Goal: Information Seeking & Learning: Learn about a topic

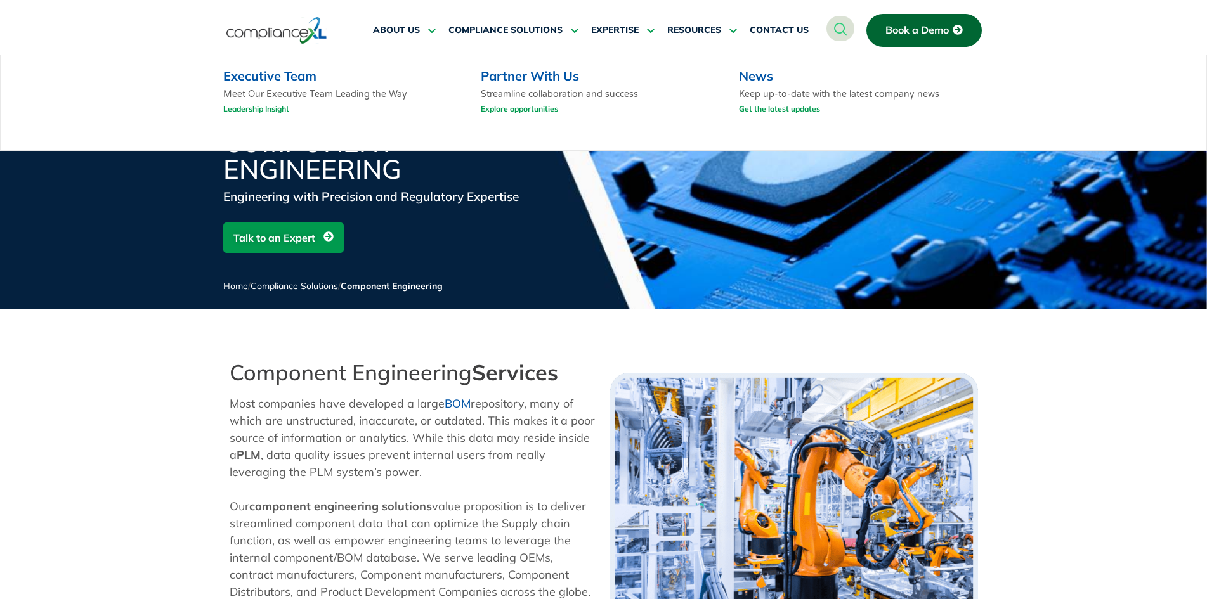
click at [519, 74] on link "Partner With Us" at bounding box center [530, 76] width 98 height 16
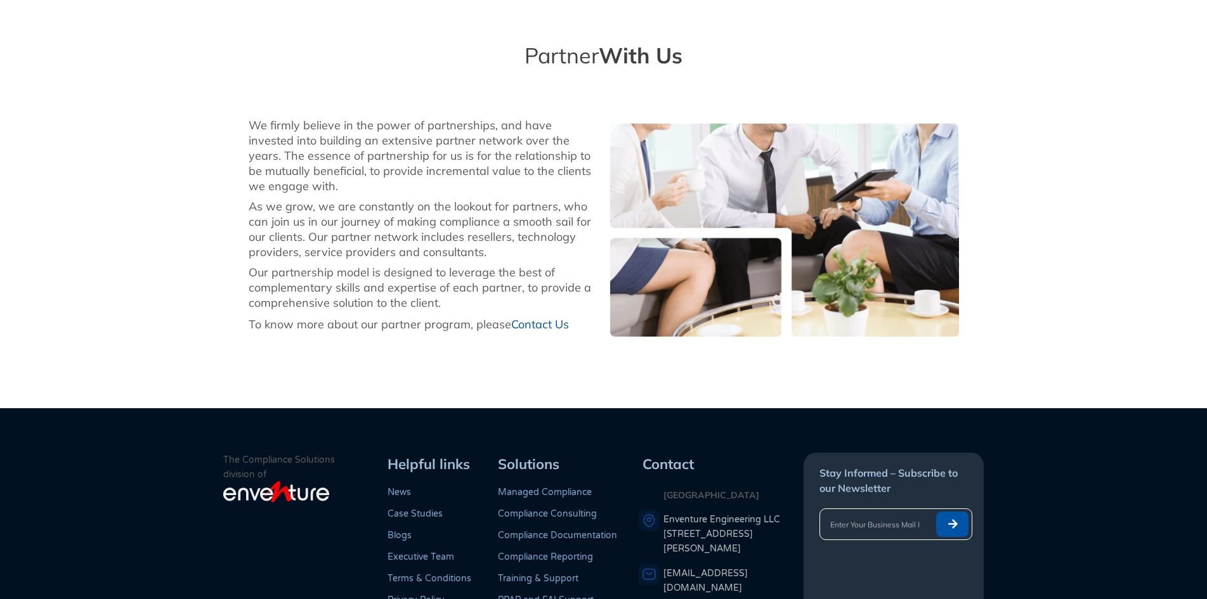
scroll to position [380, 0]
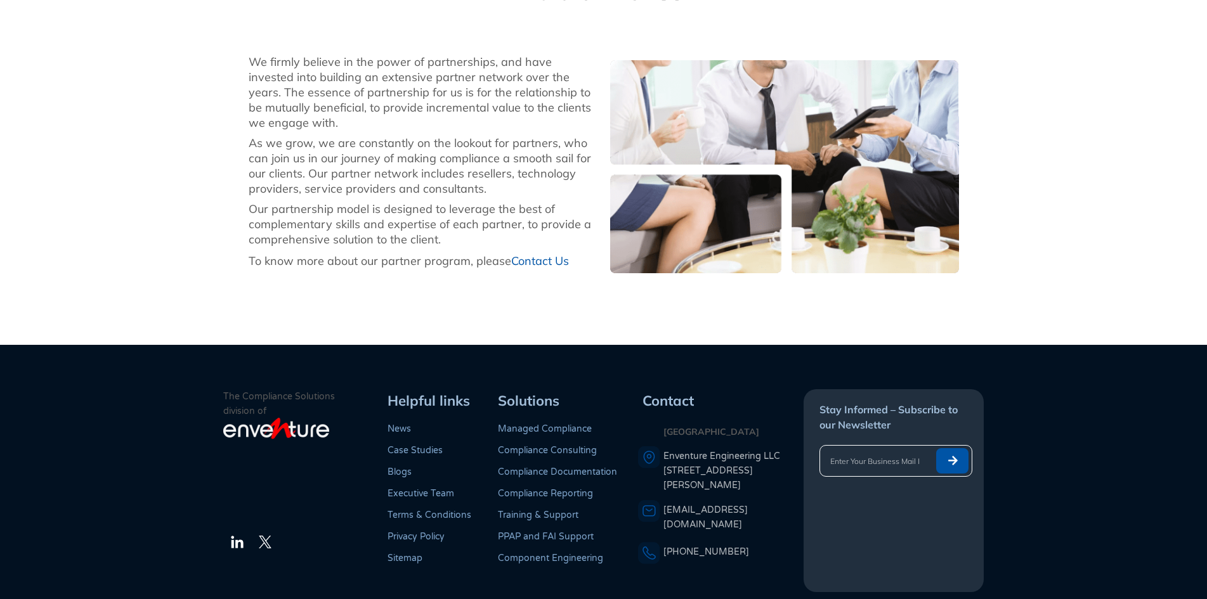
click at [551, 537] on link "PPAP and FAI Support" at bounding box center [546, 536] width 96 height 11
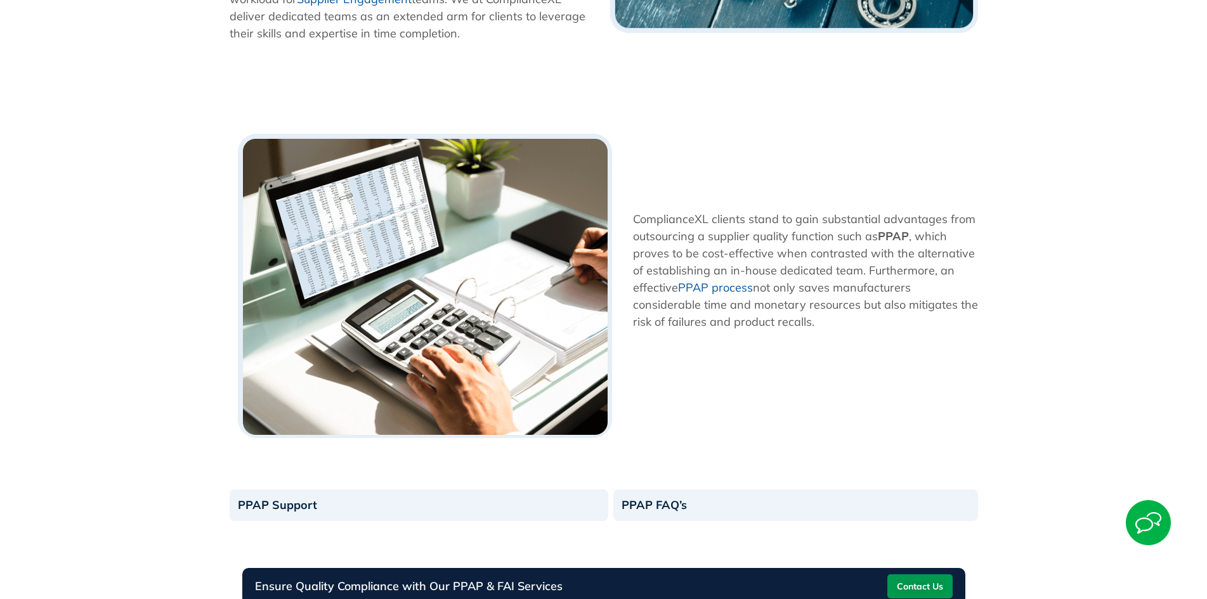
scroll to position [761, 0]
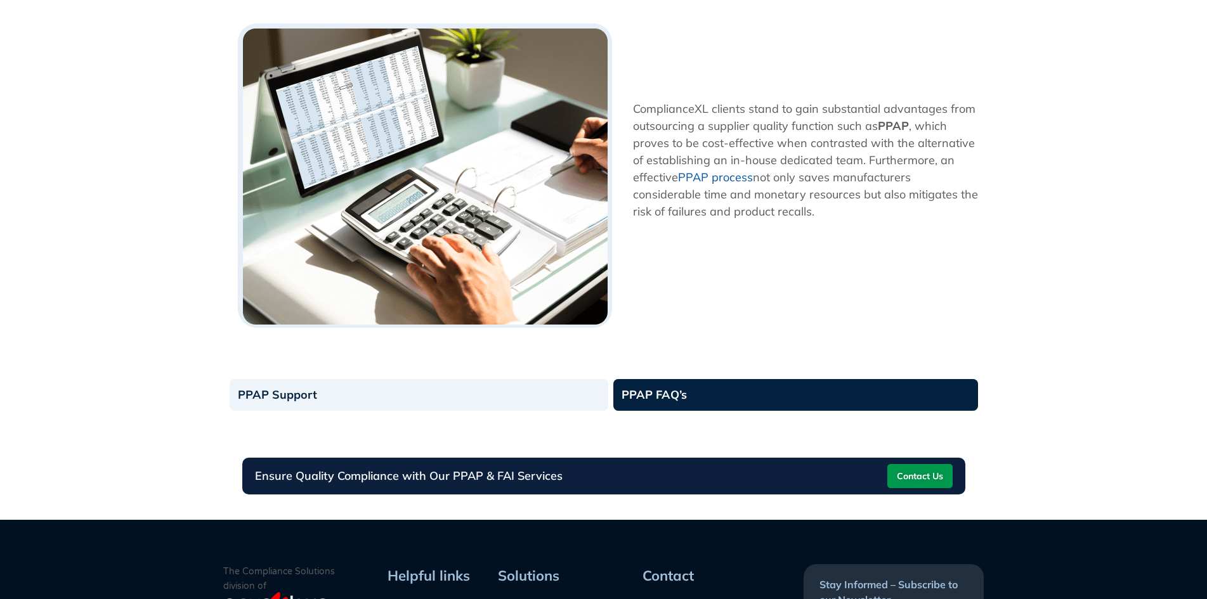
click at [644, 382] on link "PPAP FAQ’s" at bounding box center [795, 395] width 365 height 32
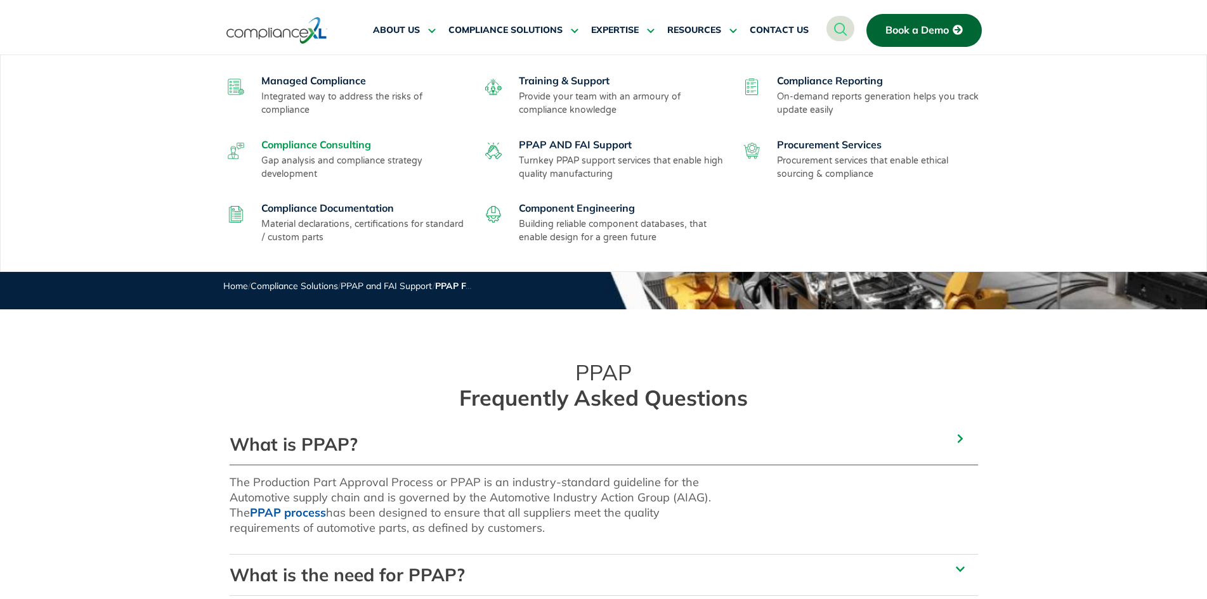
click at [342, 147] on link "Compliance Consulting" at bounding box center [316, 144] width 110 height 13
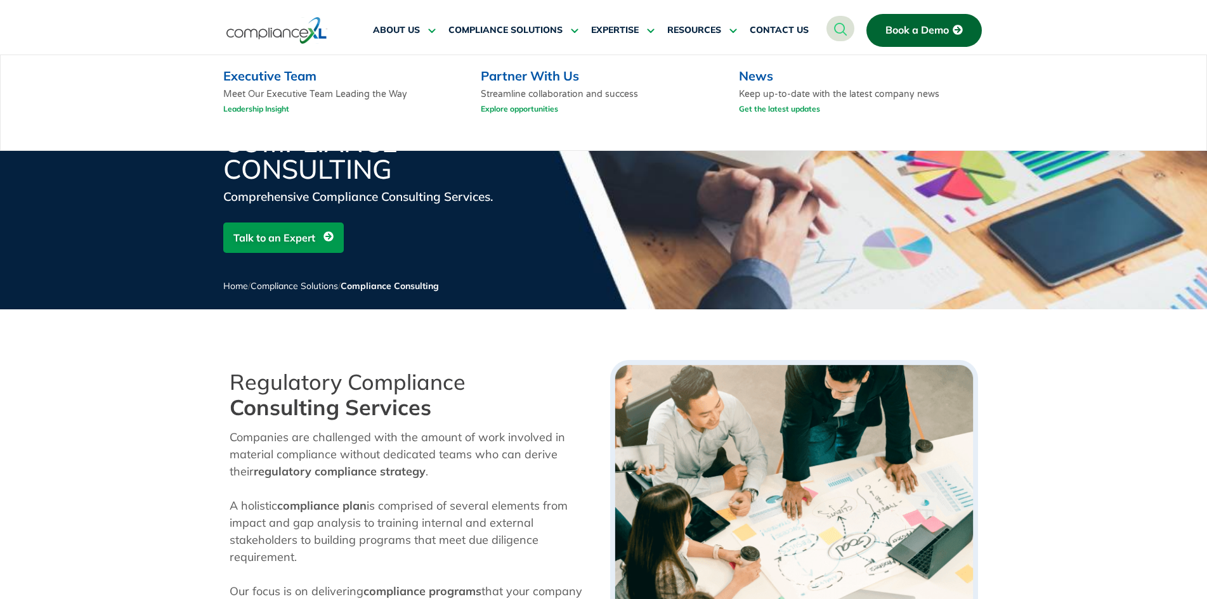
click at [282, 72] on link "Executive Team" at bounding box center [269, 76] width 93 height 16
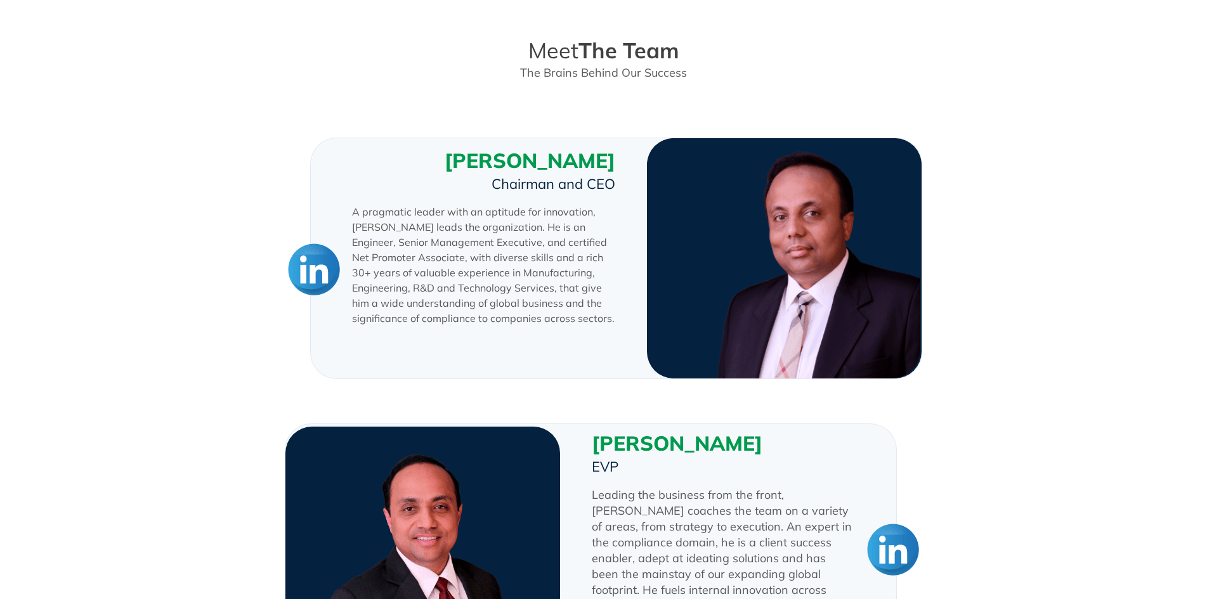
scroll to position [254, 0]
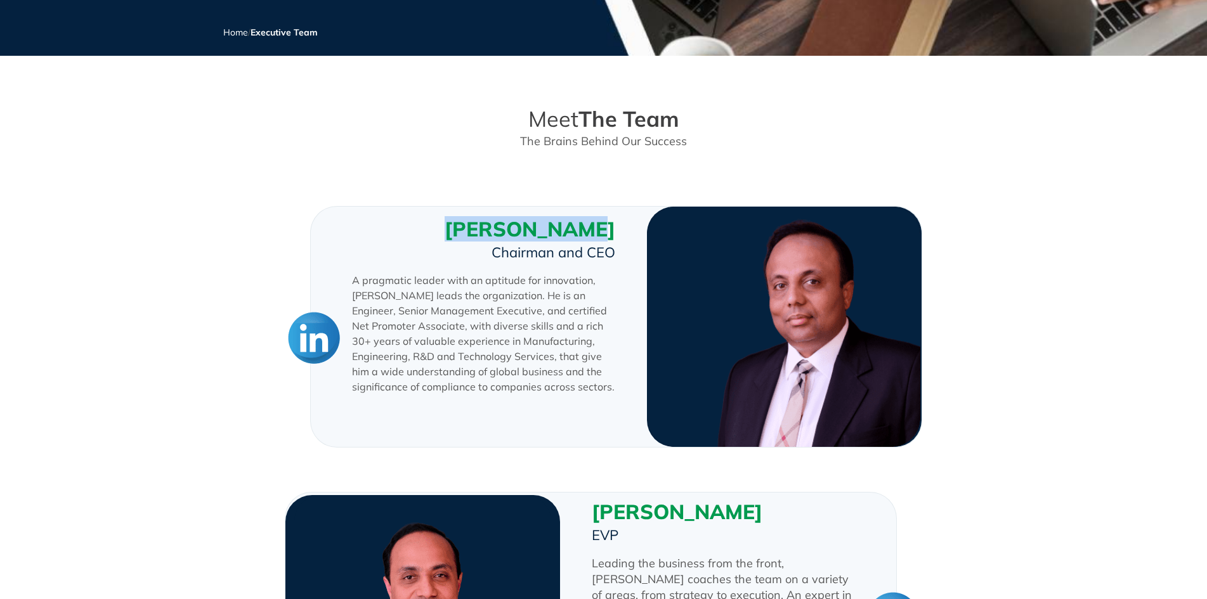
drag, startPoint x: 495, startPoint y: 227, endPoint x: 619, endPoint y: 231, distance: 124.3
click at [619, 231] on div "Anil Sivadas Chairman and CEO A pragmatic leader with an aptitude for innovatio…" at bounding box center [479, 327] width 336 height 240
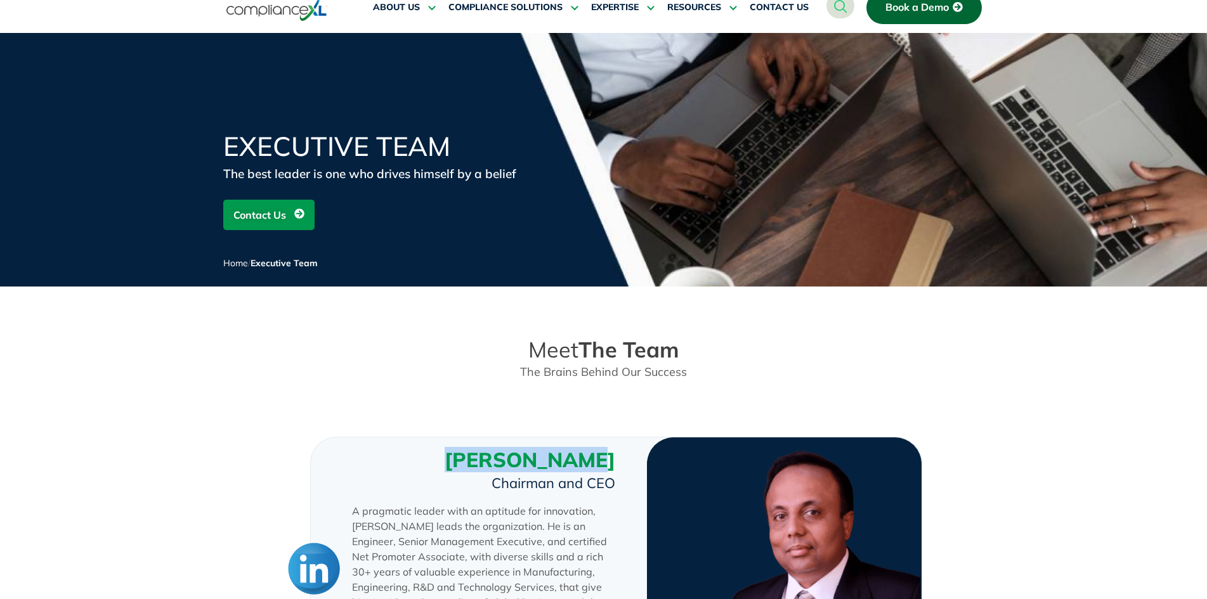
scroll to position [0, 0]
